Goal: Information Seeking & Learning: Learn about a topic

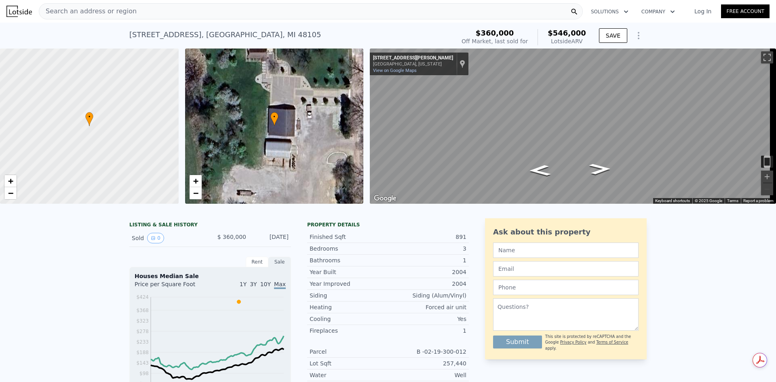
click at [143, 11] on div "Search an address or region" at bounding box center [311, 11] width 544 height 16
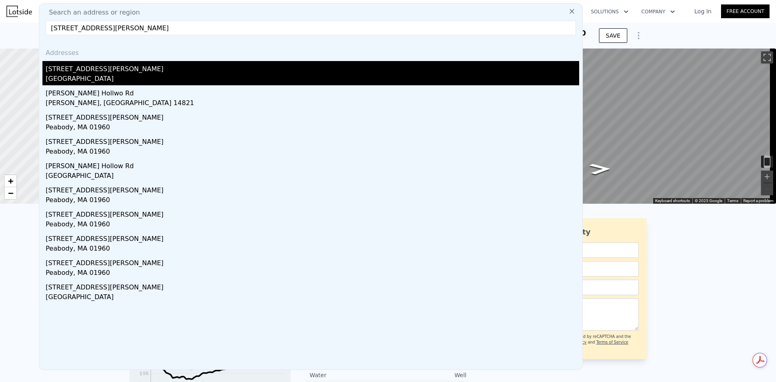
type input "[STREET_ADDRESS][PERSON_NAME]"
click at [107, 79] on div "[GEOGRAPHIC_DATA]" at bounding box center [312, 79] width 533 height 11
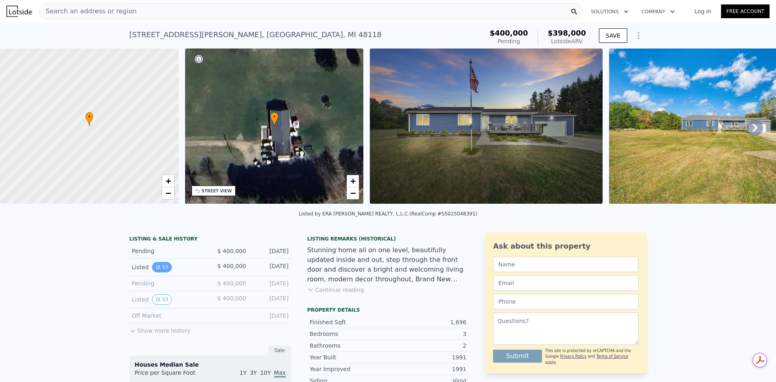
click at [162, 272] on button "53" at bounding box center [162, 267] width 20 height 11
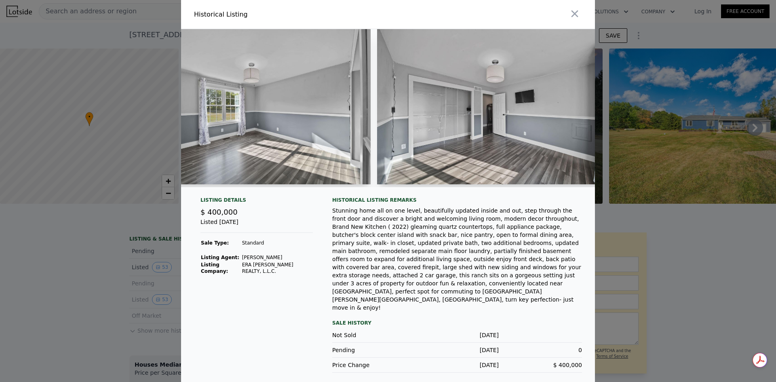
scroll to position [0, 5534]
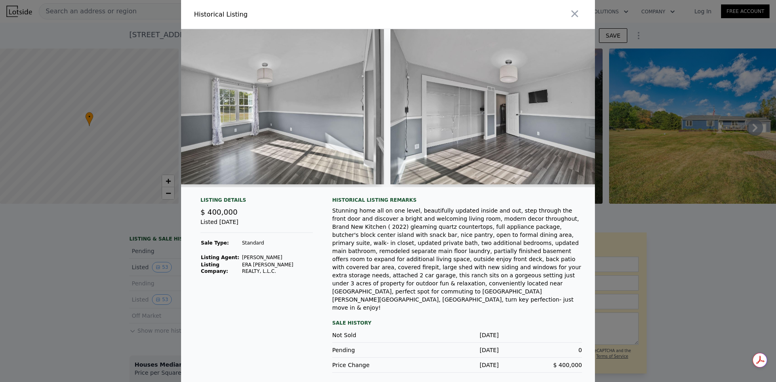
click at [390, 148] on img at bounding box center [506, 106] width 233 height 155
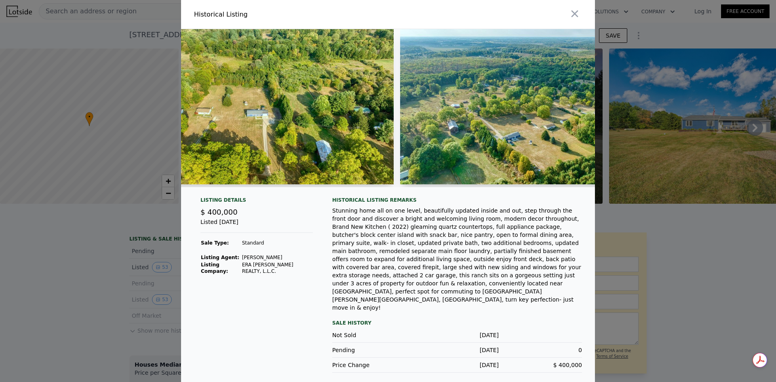
scroll to position [0, 11068]
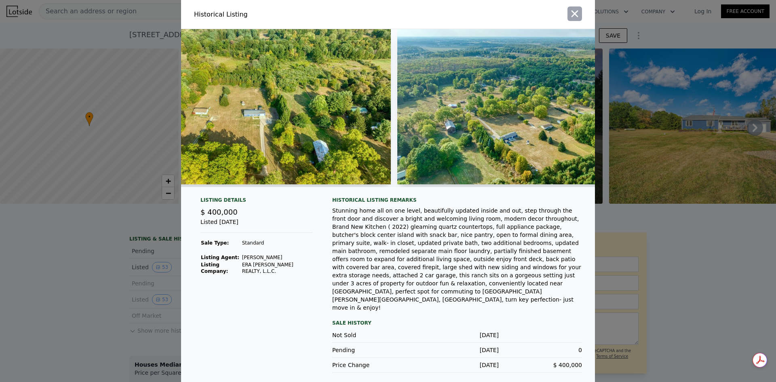
click at [575, 17] on icon "button" at bounding box center [574, 13] width 11 height 11
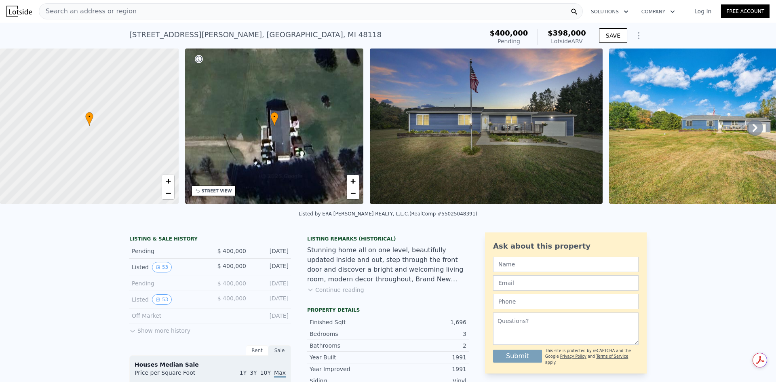
click at [278, 10] on div "Search an address or region" at bounding box center [311, 11] width 544 height 16
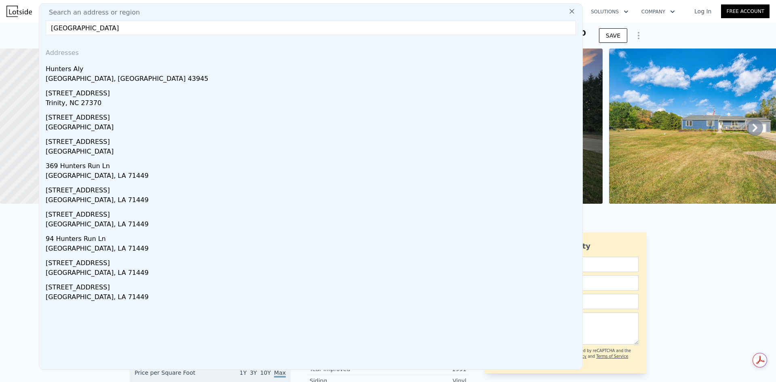
click at [106, 28] on input "[GEOGRAPHIC_DATA]" at bounding box center [311, 28] width 530 height 15
click at [106, 26] on input "[STREET_ADDRESS]" at bounding box center [311, 28] width 530 height 15
paste input "[GEOGRAPHIC_DATA]"
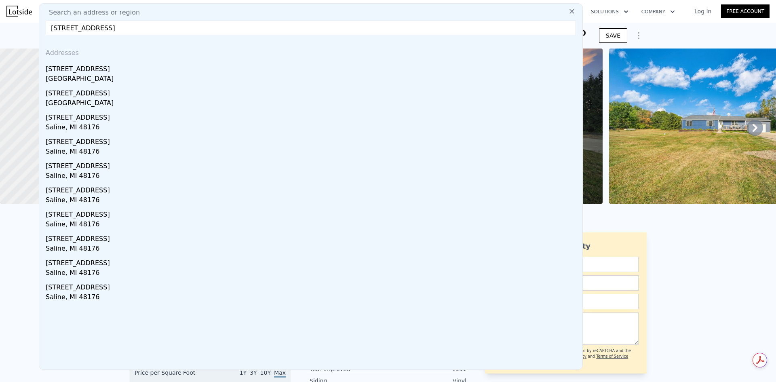
click at [172, 32] on input "[STREET_ADDRESS]" at bounding box center [311, 28] width 530 height 15
type input "[STREET_ADDRESS]"
